Goal: Task Accomplishment & Management: Complete application form

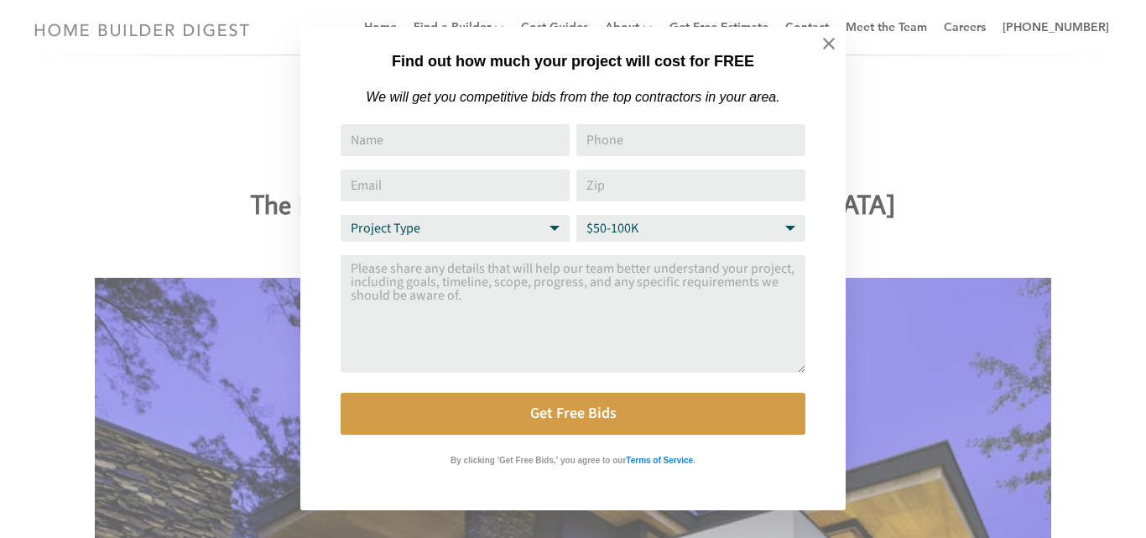
click at [436, 146] on input "Name" at bounding box center [455, 140] width 229 height 32
type input "Rakesh Singh"
type input "9830152514"
type input "seo.rakeshsingh0007@gmail.com"
type input "70012"
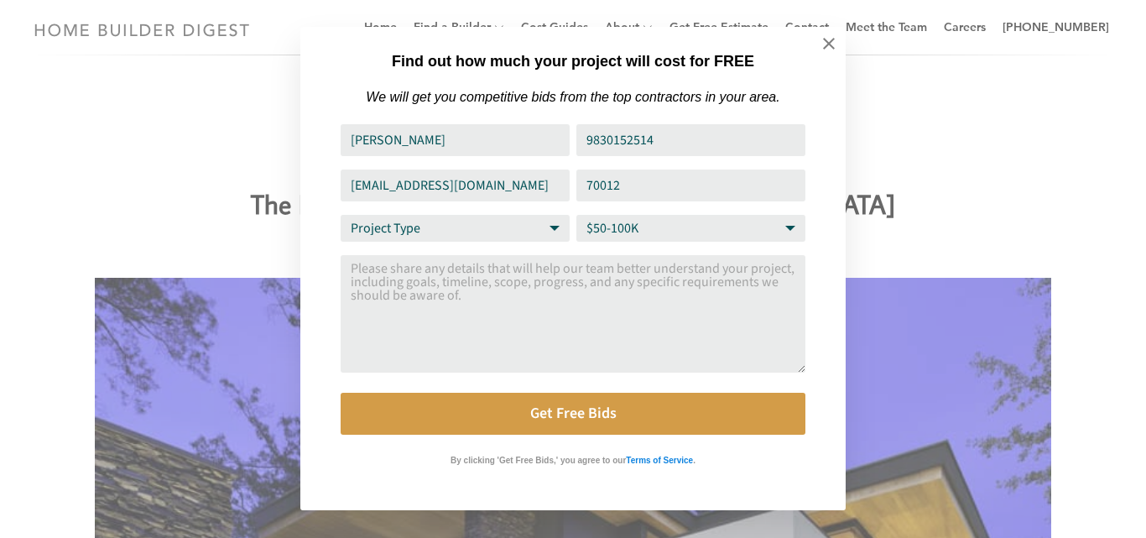
click at [657, 231] on select "Budget Range $50-100K $100-250K $250-500K More than $500K" at bounding box center [691, 228] width 229 height 27
click at [577, 216] on select "Budget Range $50-100K $100-250K $250-500K More than $500K" at bounding box center [691, 228] width 229 height 27
click at [406, 222] on select "Project Type Home Remodel Home Build Commercial Improvement Home Addition Other" at bounding box center [455, 228] width 229 height 27
select select "Other"
click at [341, 216] on select "Project Type Home Remodel Home Build Commercial Improvement Home Addition Other" at bounding box center [455, 228] width 229 height 27
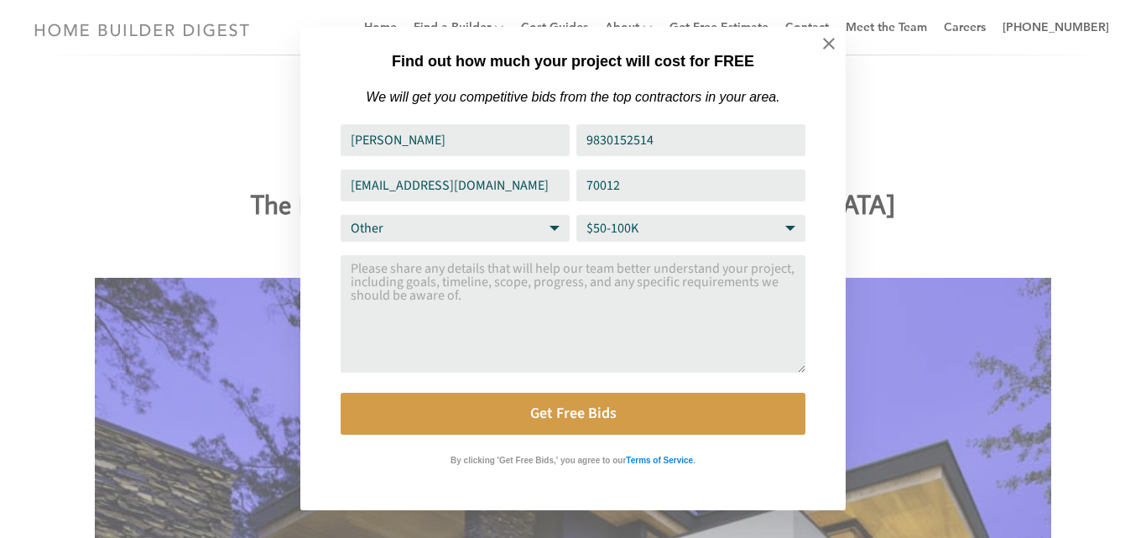
click at [504, 335] on textarea "Comment or Message" at bounding box center [573, 313] width 465 height 117
click at [410, 278] on textarea "Comment or Message" at bounding box center [573, 313] width 465 height 117
paste textarea "Website traffic is often divided between Google Search and AI Search because th…"
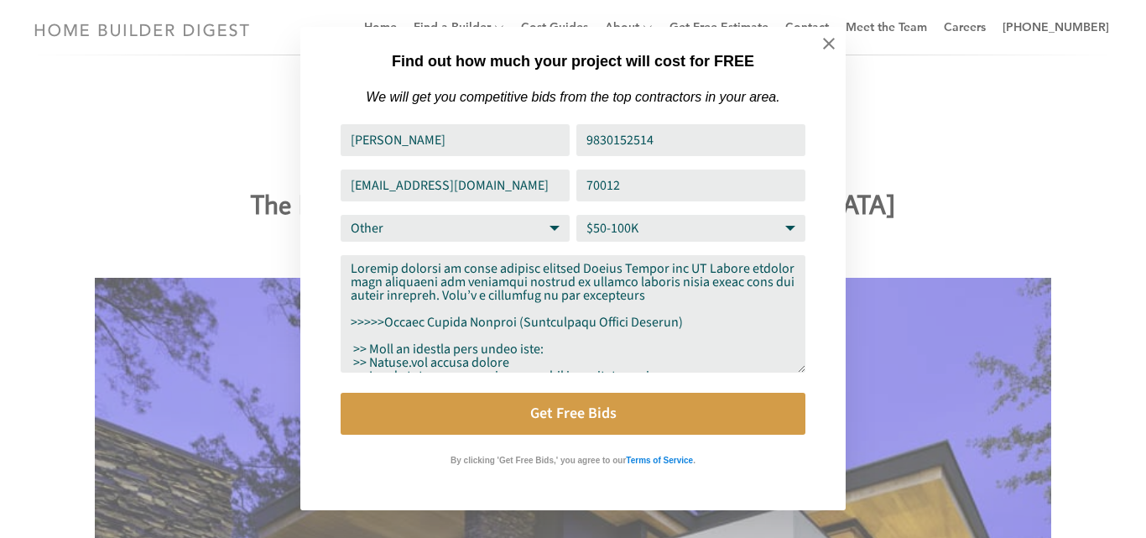
scroll to position [469, 0]
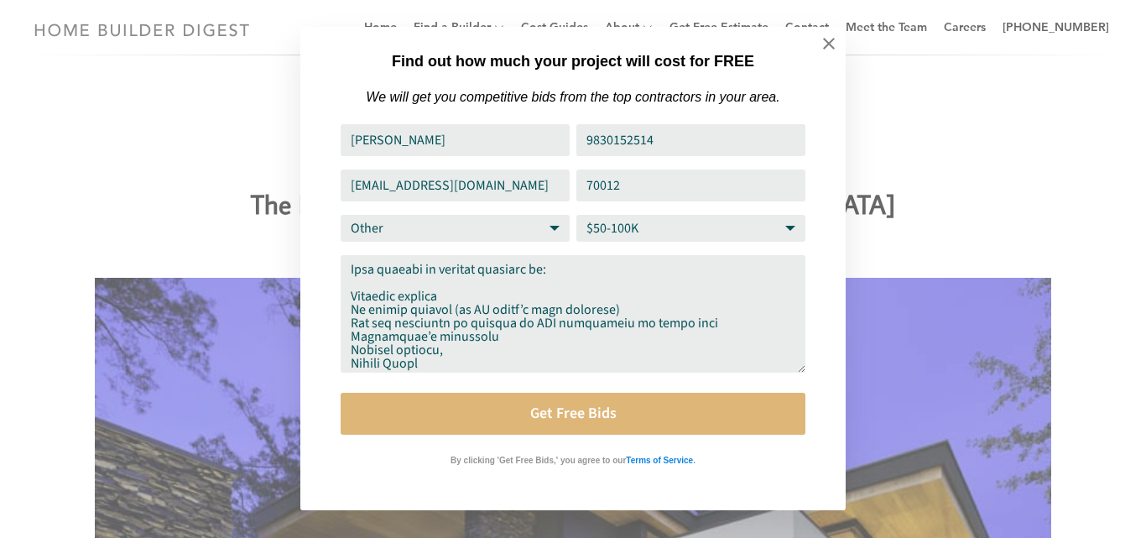
type textarea "Website traffic is often divided between Google Search and AI Search because th…"
click at [566, 428] on button "Get Free Bids" at bounding box center [573, 414] width 465 height 42
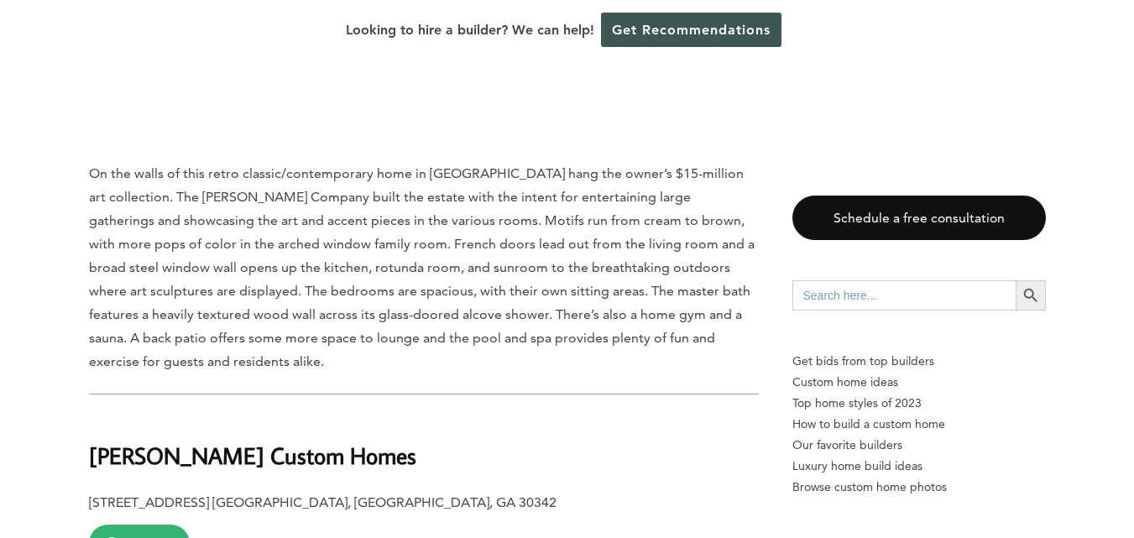
scroll to position [2182, 0]
